Goal: Task Accomplishment & Management: Use online tool/utility

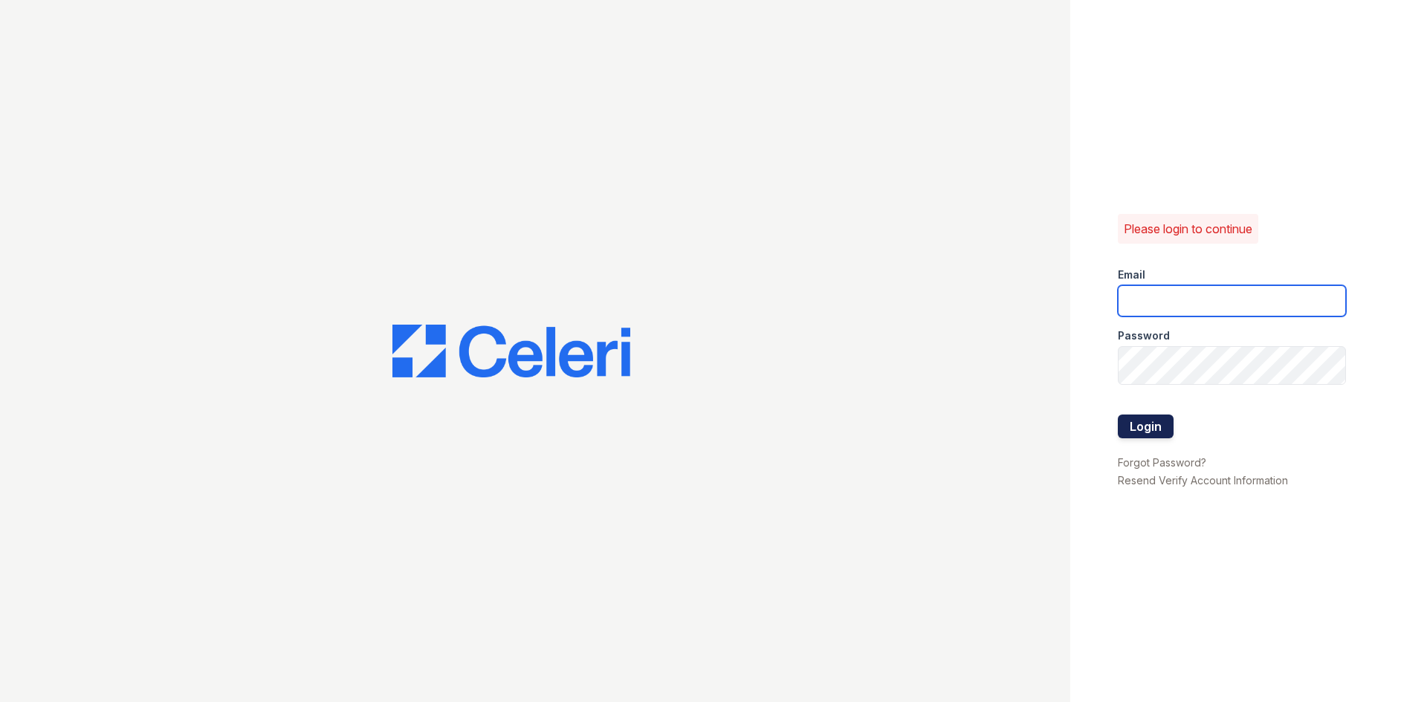
type input "[DOMAIN_NAME][EMAIL_ADDRESS][DOMAIN_NAME]"
click at [1173, 438] on button "Login" at bounding box center [1146, 427] width 56 height 24
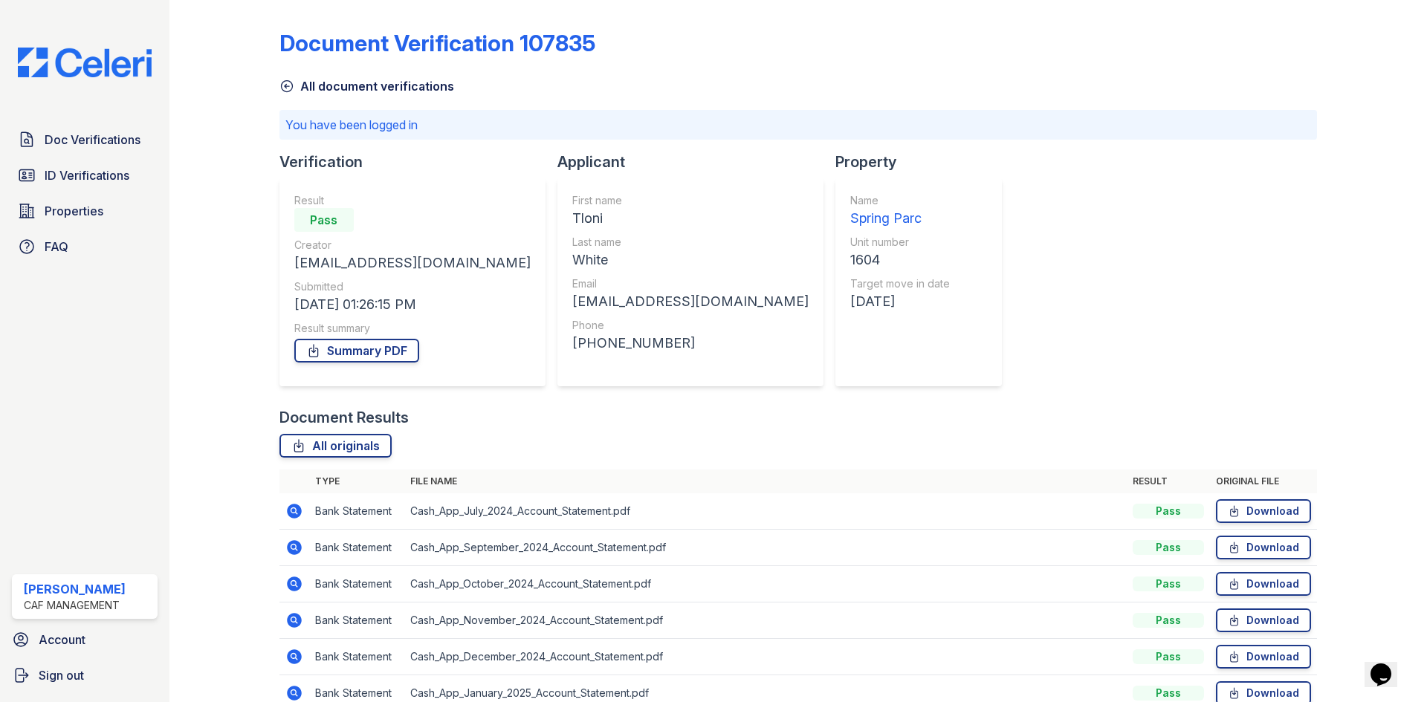
scroll to position [74, 0]
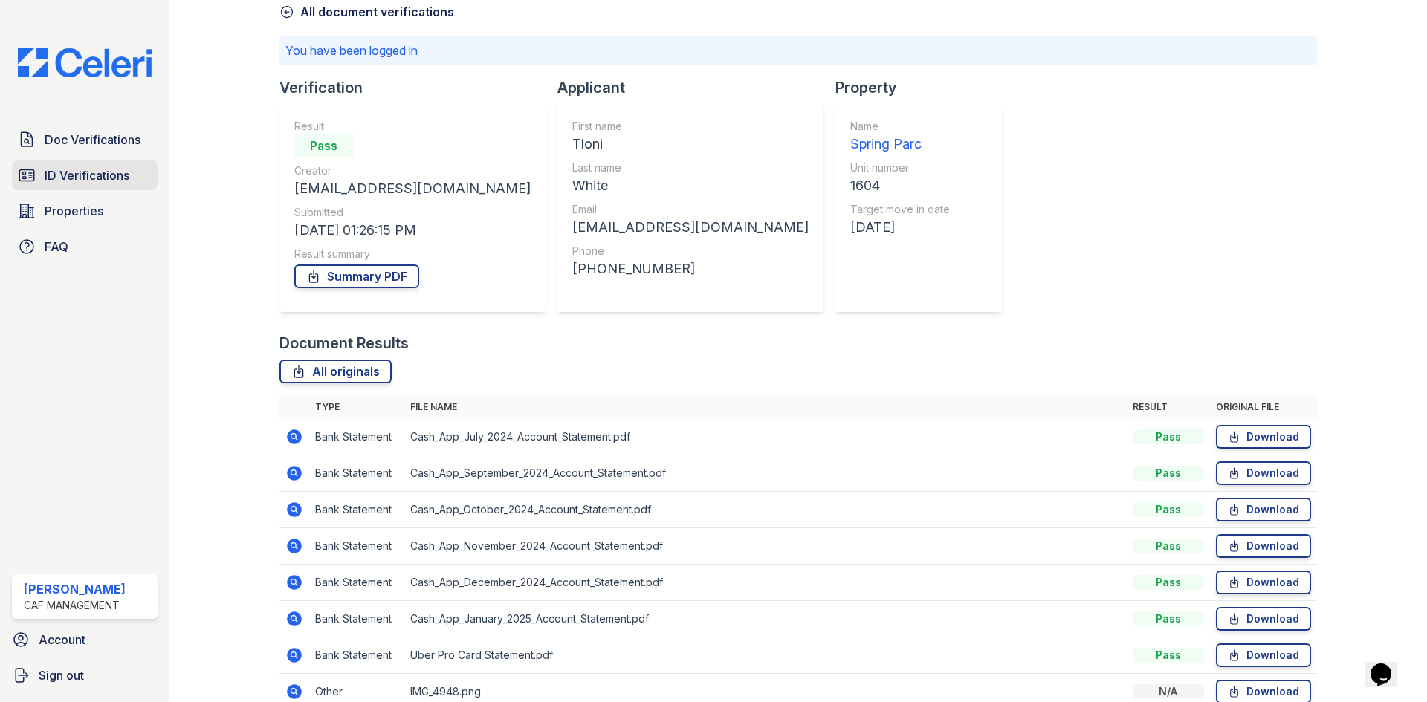
click at [126, 184] on span "ID Verifications" at bounding box center [87, 175] width 85 height 18
